Goal: Transaction & Acquisition: Purchase product/service

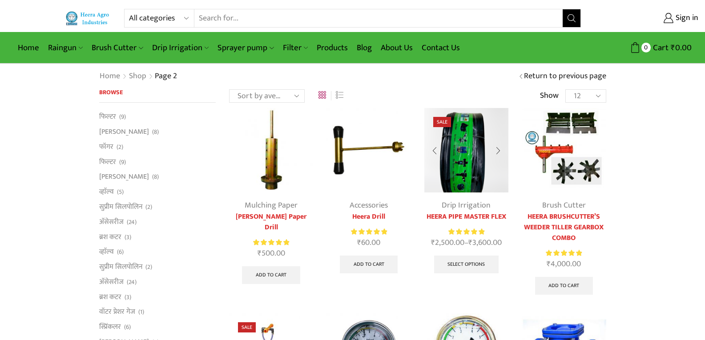
click at [476, 178] on img at bounding box center [466, 150] width 84 height 84
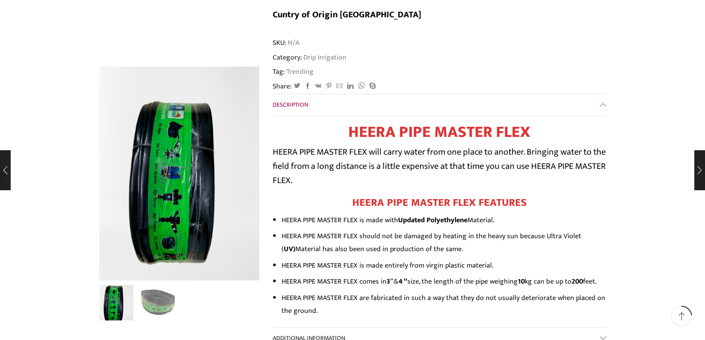
scroll to position [178, 0]
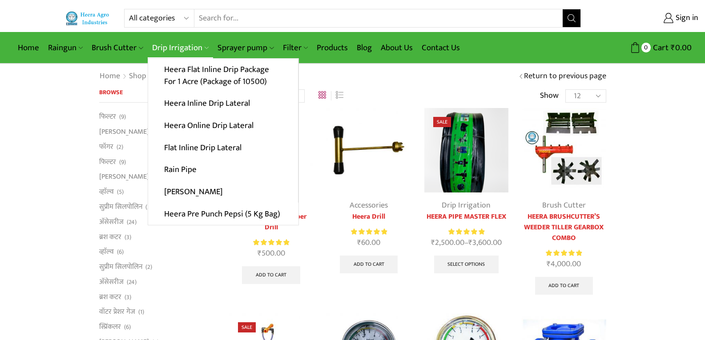
click at [186, 44] on link "Drip Irrigation" at bounding box center [180, 47] width 65 height 21
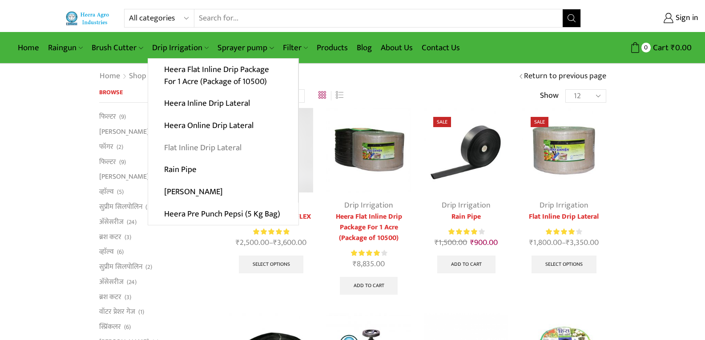
click at [201, 147] on link "Flat Inline Drip Lateral" at bounding box center [223, 148] width 150 height 22
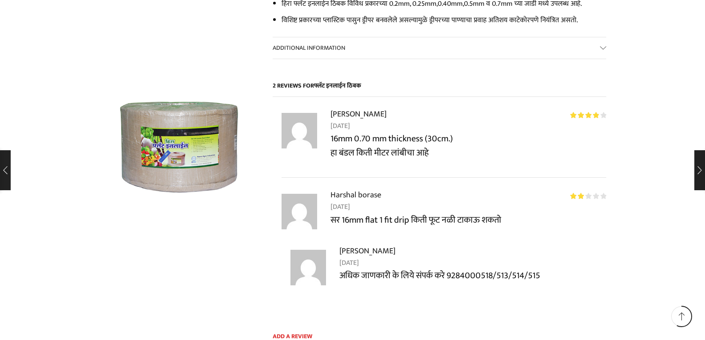
scroll to position [3070, 0]
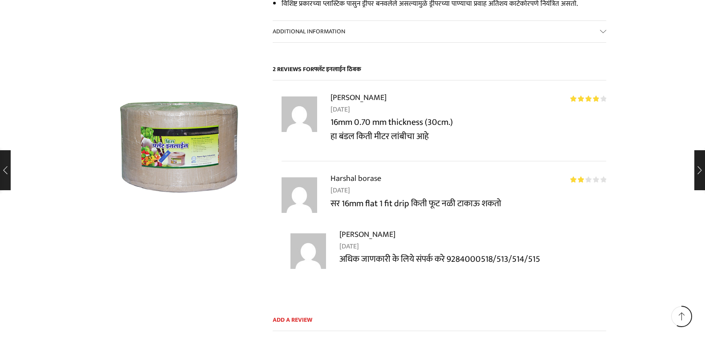
click at [701, 168] on div "हिरा नेनो टाइनी ₹ 750.00 – ₹ 950.00" at bounding box center [639, 170] width 131 height 40
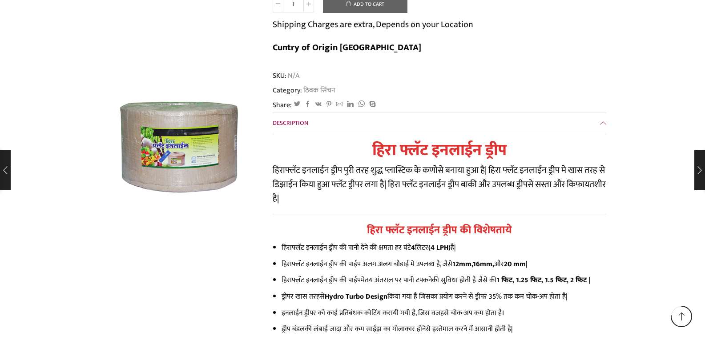
scroll to position [4138, 0]
